Goal: Task Accomplishment & Management: Manage account settings

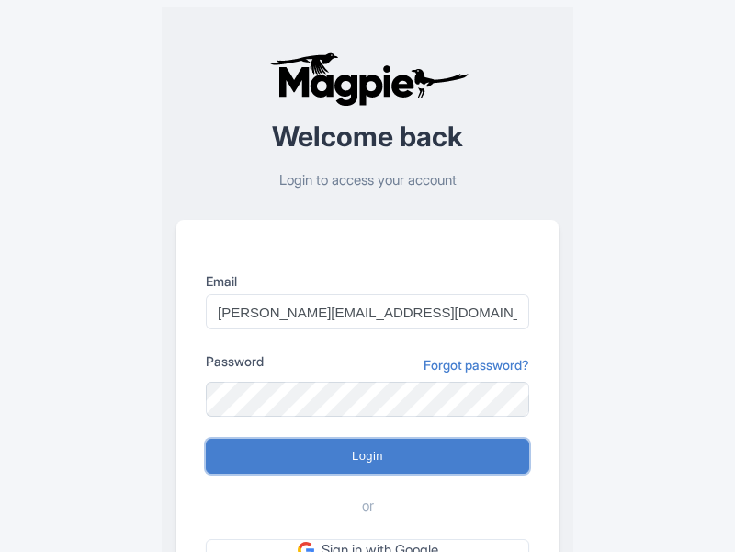
click at [368, 456] on input "Login" at bounding box center [368, 455] width 324 height 35
type input "Logging in..."
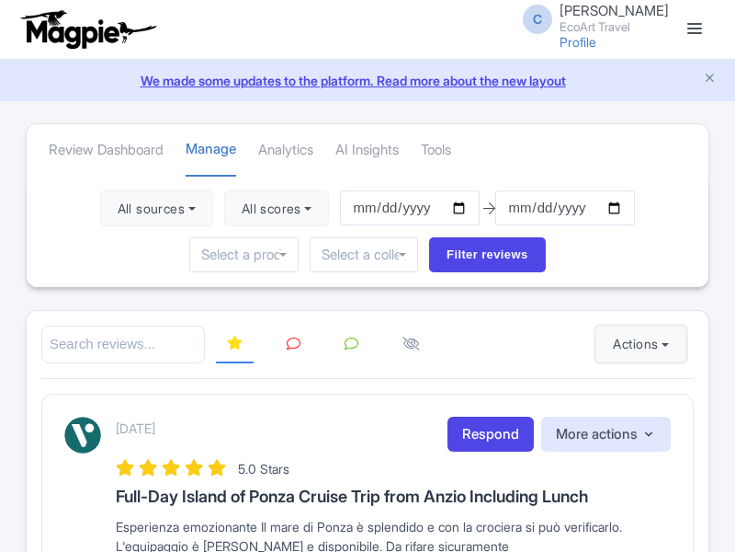
click at [637, 344] on button "Actions" at bounding box center [641, 343] width 91 height 37
click at [0, 0] on link "Import new reviews" at bounding box center [0, 0] width 0 height 0
